Goal: Task Accomplishment & Management: Complete application form

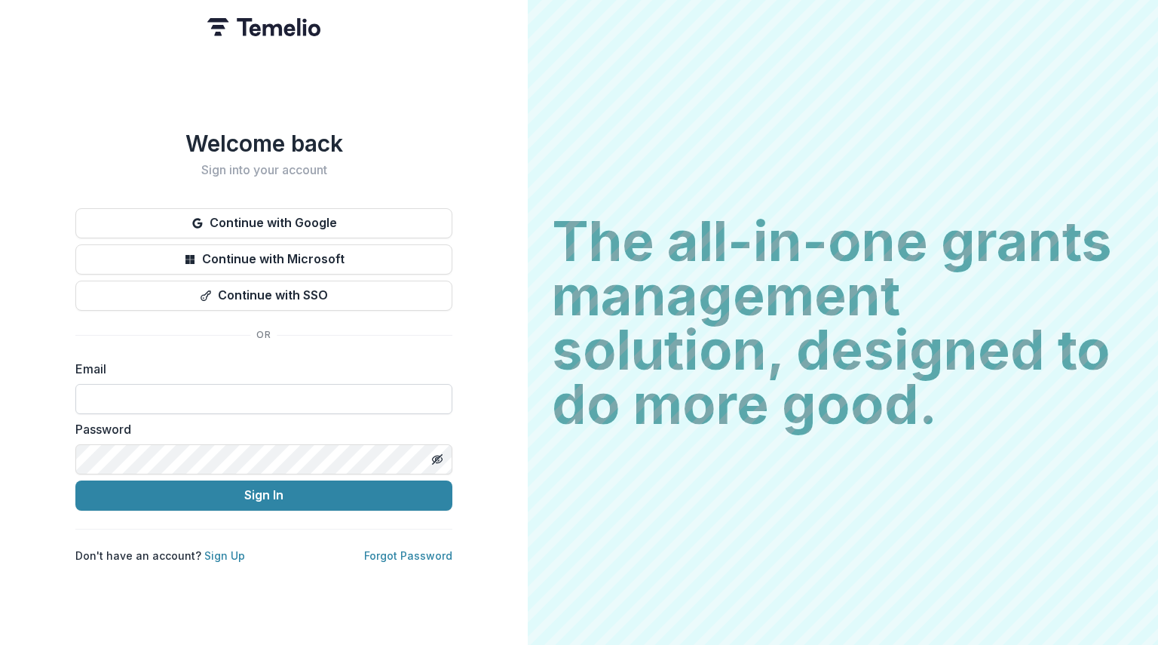
click at [136, 388] on input at bounding box center [263, 399] width 377 height 30
type input "**********"
click at [437, 461] on button "Toggle password visibility" at bounding box center [437, 459] width 24 height 24
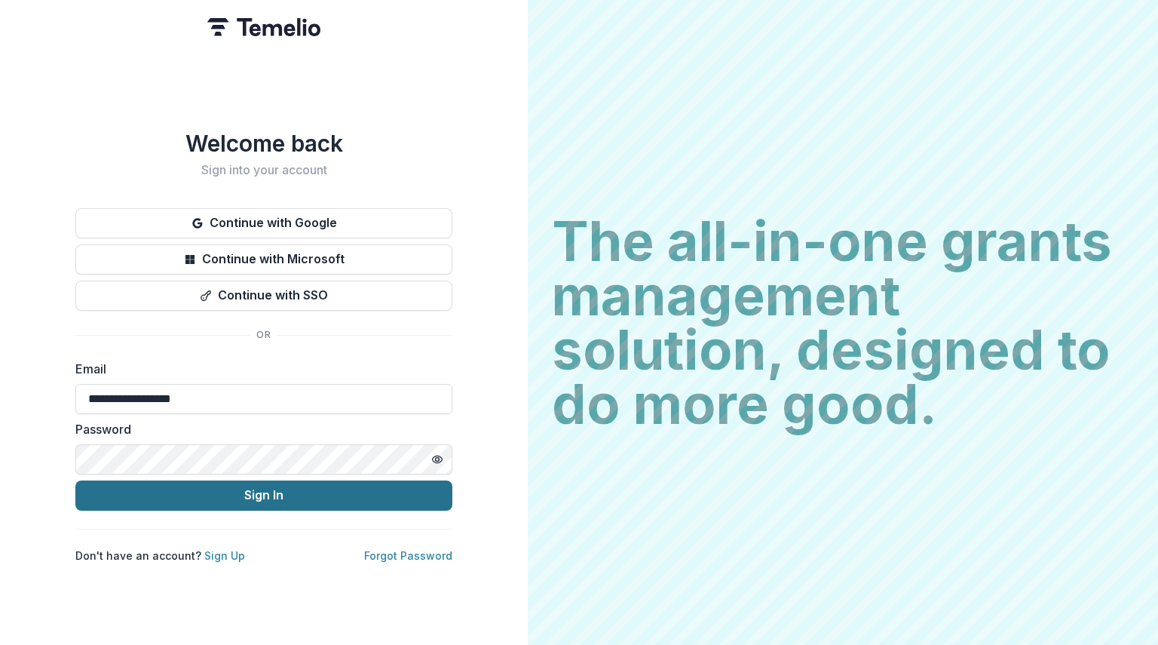
click at [303, 493] on button "Sign In" at bounding box center [263, 495] width 377 height 30
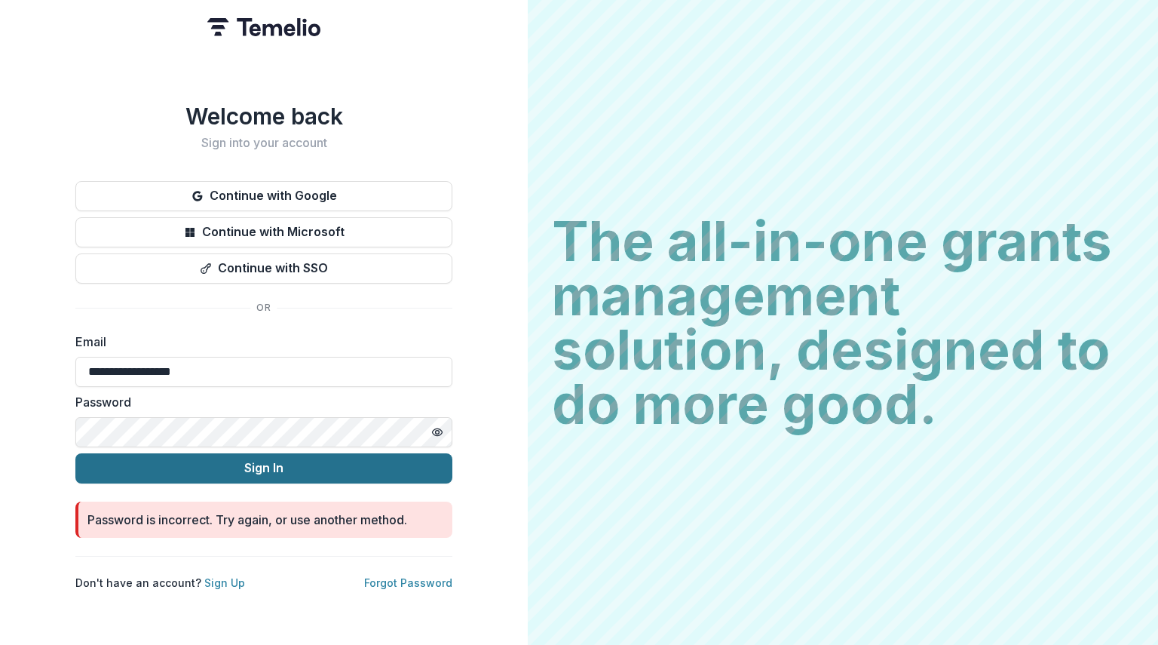
click at [232, 467] on button "Sign In" at bounding box center [263, 468] width 377 height 30
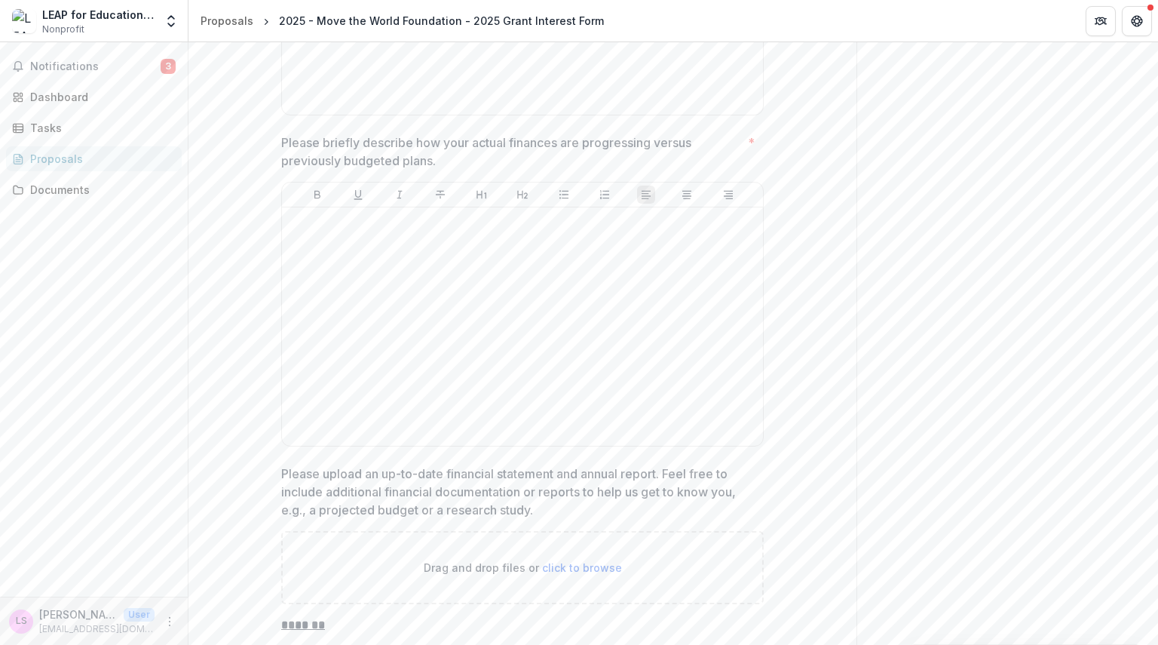
scroll to position [5428, 0]
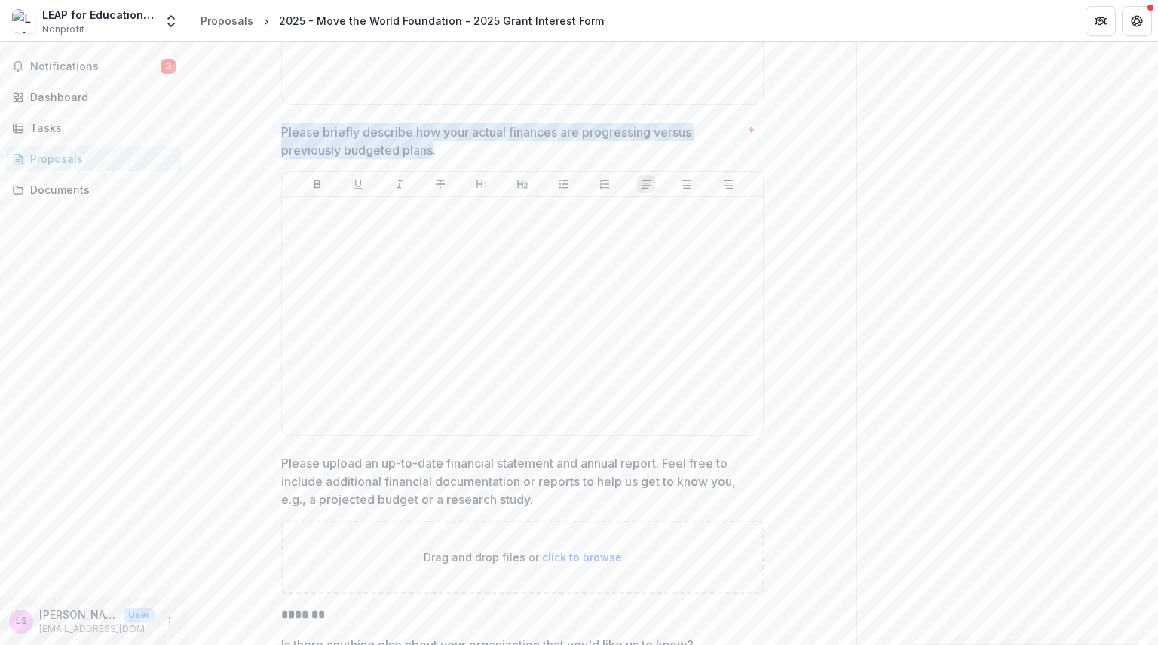
drag, startPoint x: 280, startPoint y: 149, endPoint x: 433, endPoint y: 175, distance: 154.4
click at [433, 159] on p "Please briefly describe how your actual finances are progressing versus previou…" at bounding box center [511, 141] width 461 height 36
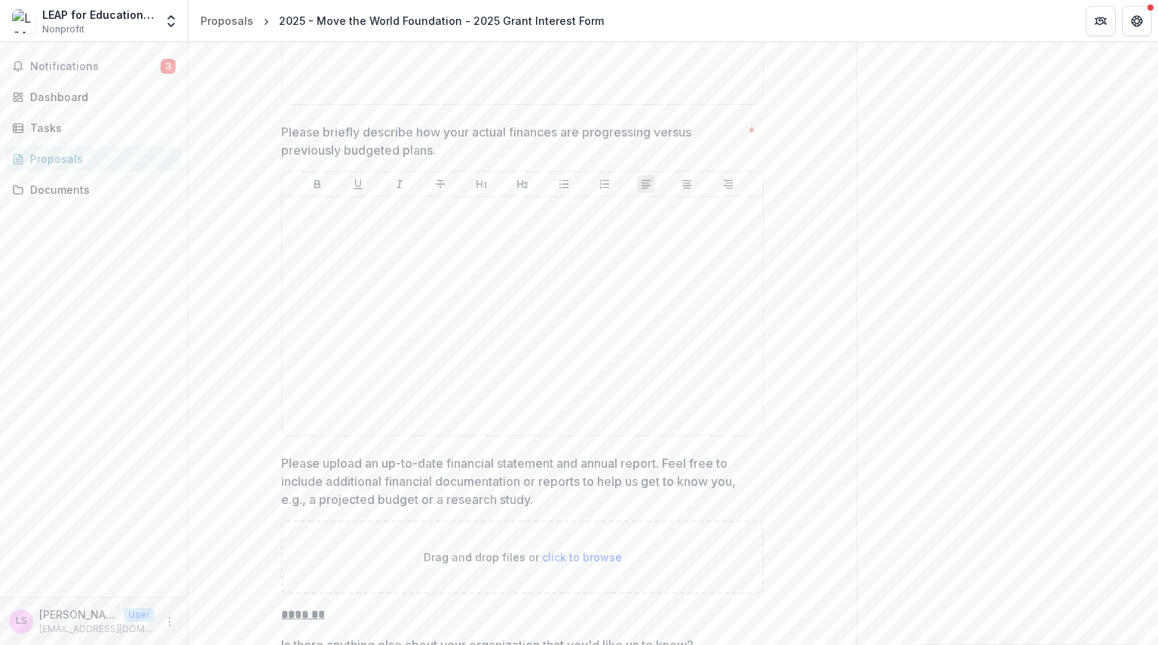
click at [449, 159] on p "Please briefly describe how your actual finances are progressing versus previou…" at bounding box center [511, 141] width 461 height 36
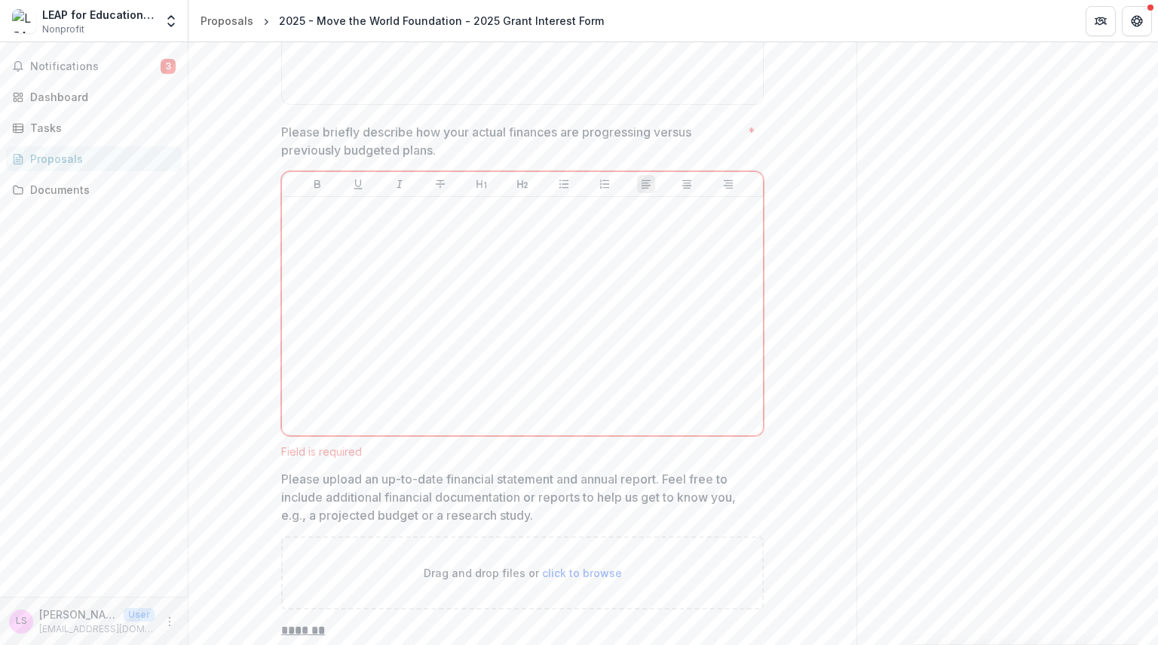
click at [449, 159] on p "Please briefly describe how your actual finances are progressing versus previou…" at bounding box center [511, 141] width 461 height 36
click at [362, 159] on p "Please briefly describe how your actual finances are progressing versus previou…" at bounding box center [511, 141] width 461 height 36
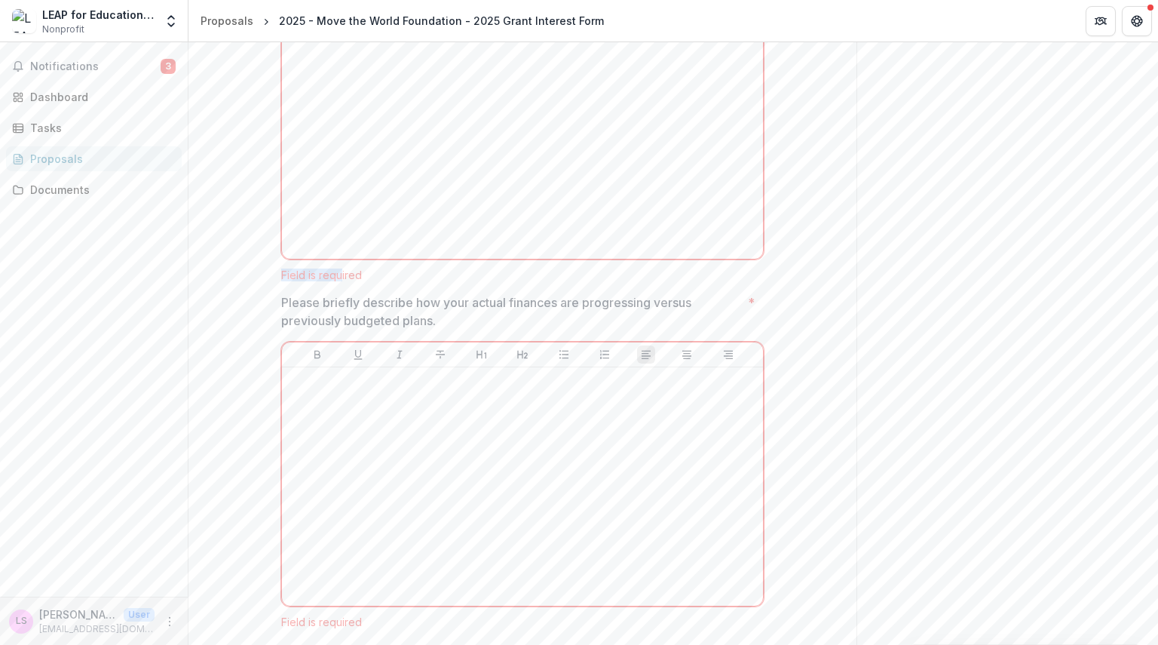
drag, startPoint x: 280, startPoint y: 304, endPoint x: 338, endPoint y: 291, distance: 58.7
drag, startPoint x: 277, startPoint y: 323, endPoint x: 288, endPoint y: 318, distance: 11.5
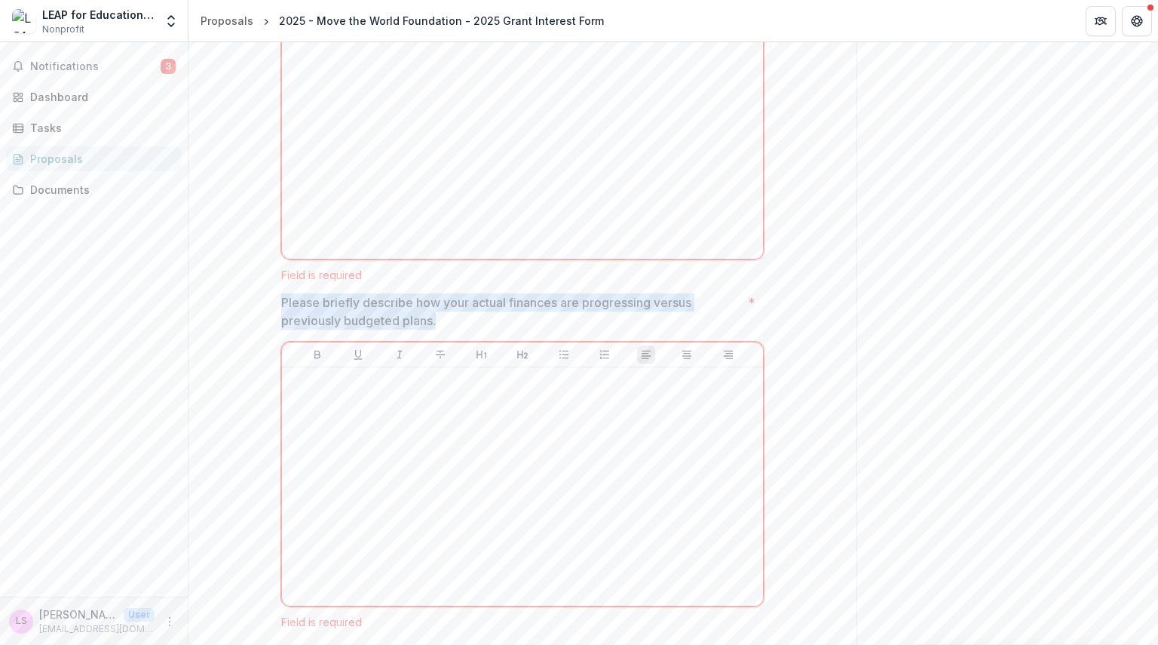
copy p "Please briefly describe how your actual finances are progressing versus previou…"
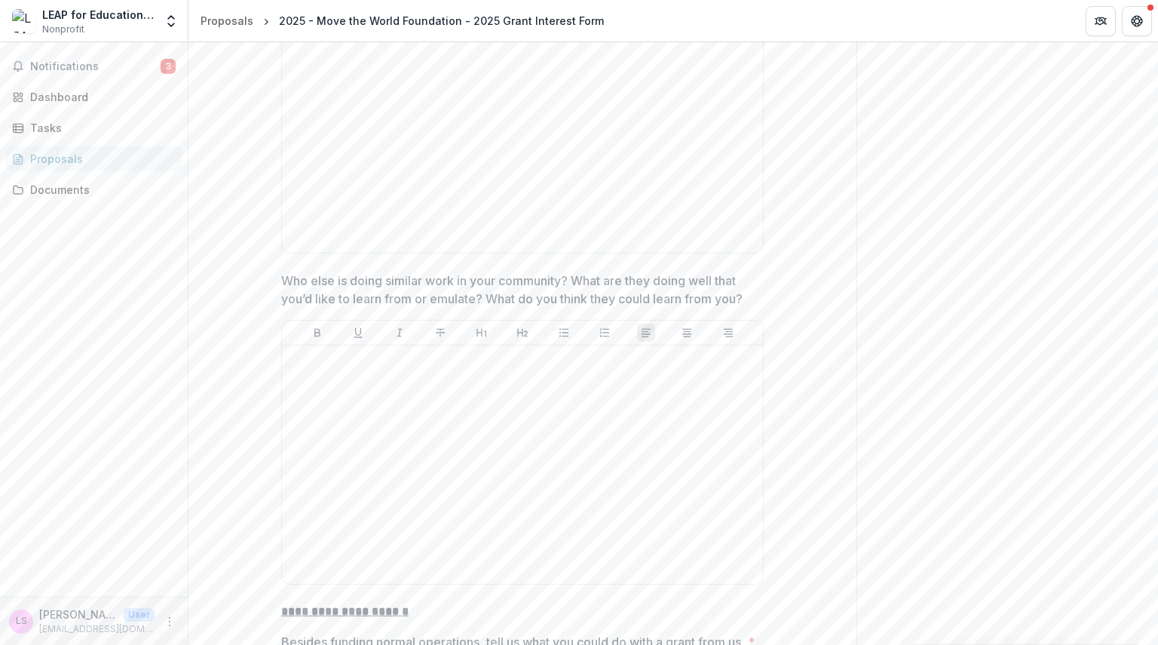
scroll to position [3664, 0]
